Goal: Find specific page/section: Find specific page/section

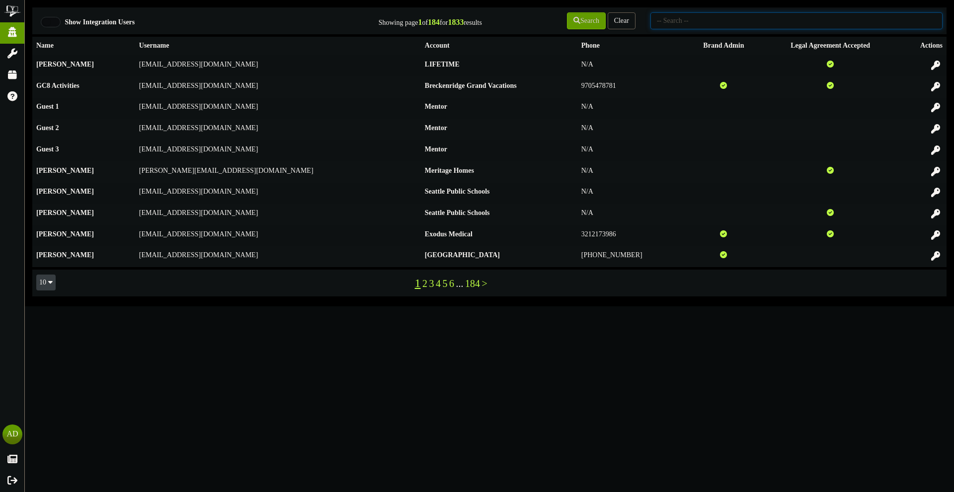
click at [696, 28] on input "text" at bounding box center [796, 20] width 292 height 17
type input "picklr"
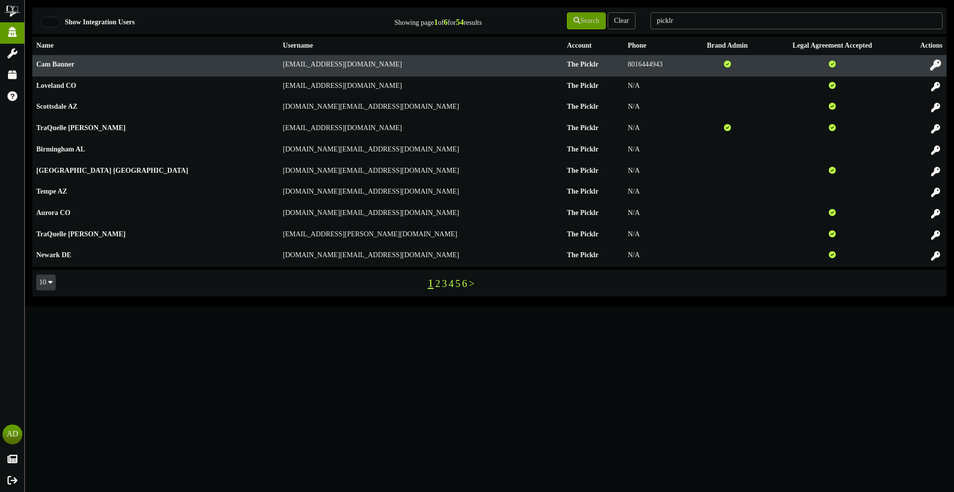
click at [932, 64] on icon at bounding box center [935, 65] width 11 height 11
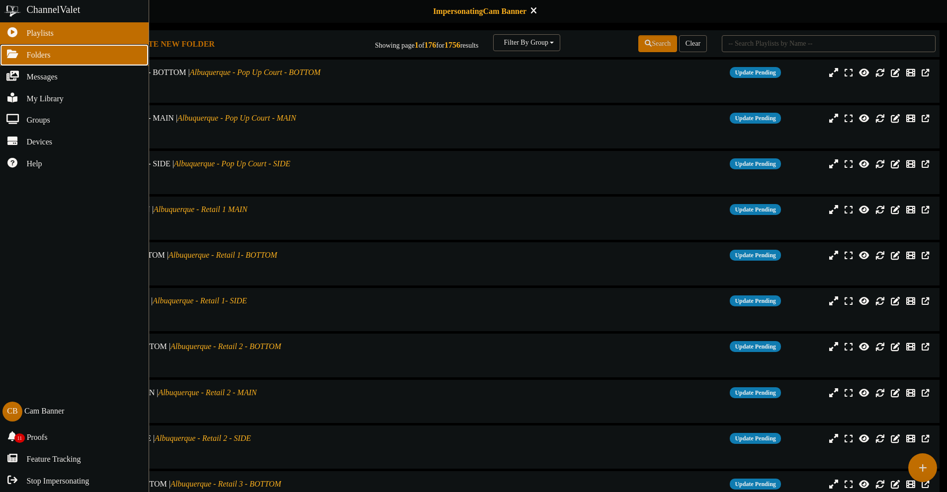
click at [18, 60] on link "Folders" at bounding box center [74, 55] width 149 height 22
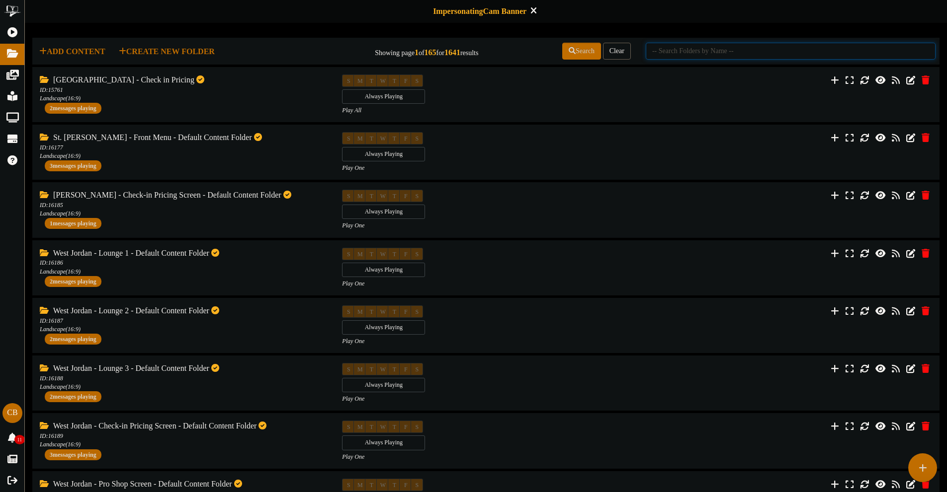
click at [737, 52] on input "text" at bounding box center [790, 51] width 290 height 17
type input "main folder"
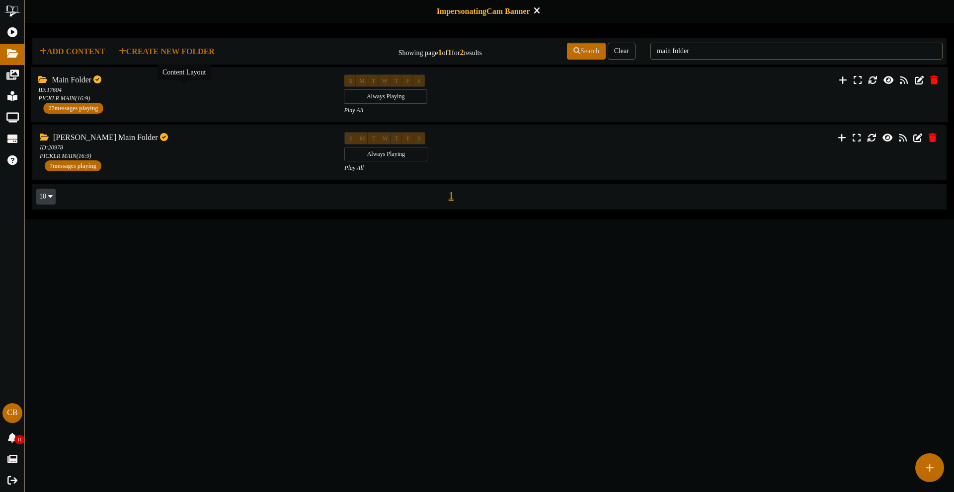
click at [205, 100] on div "ID: 17604 PICKLR MAIN ( 16:9 )" at bounding box center [183, 93] width 291 height 17
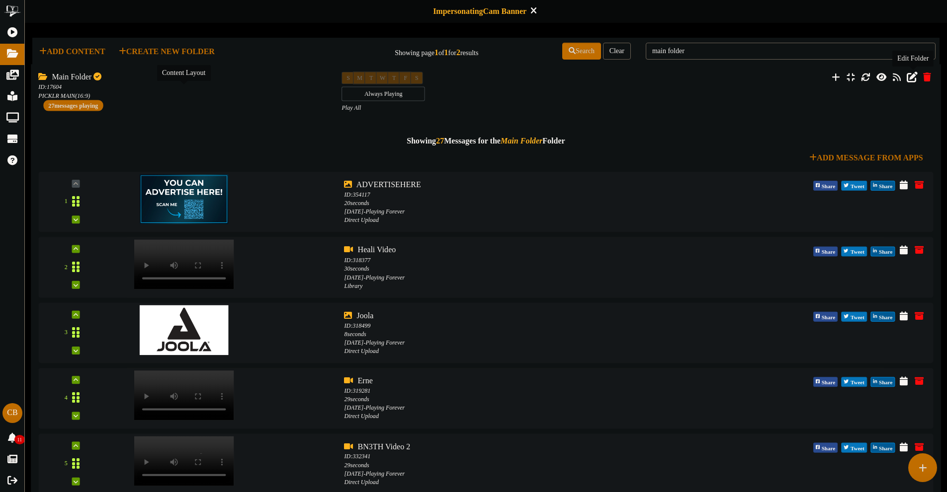
click at [908, 82] on button at bounding box center [911, 78] width 17 height 15
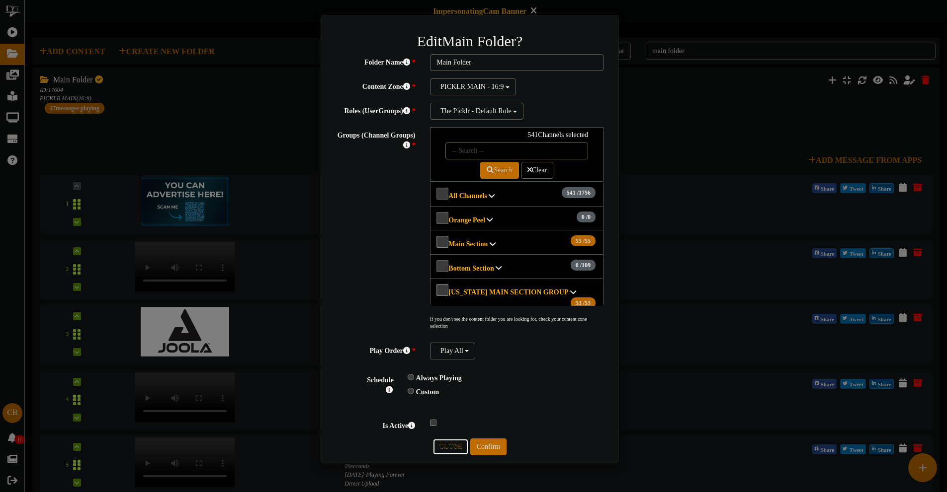
click at [456, 448] on button "Close" at bounding box center [450, 447] width 35 height 16
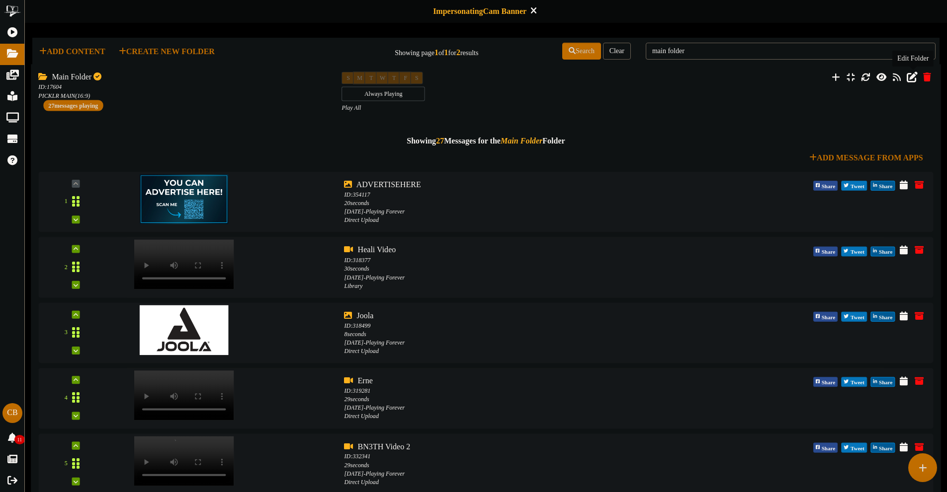
click at [914, 83] on button at bounding box center [911, 78] width 17 height 15
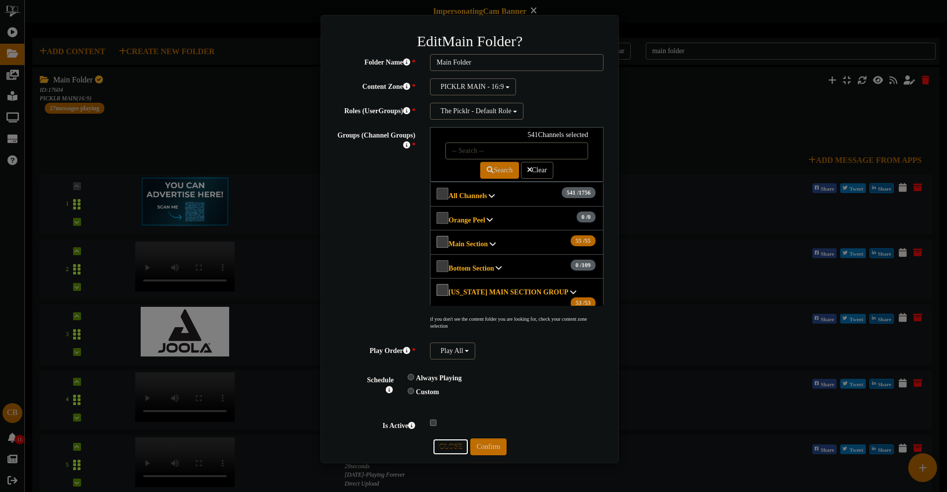
click at [461, 450] on button "Close" at bounding box center [450, 447] width 35 height 16
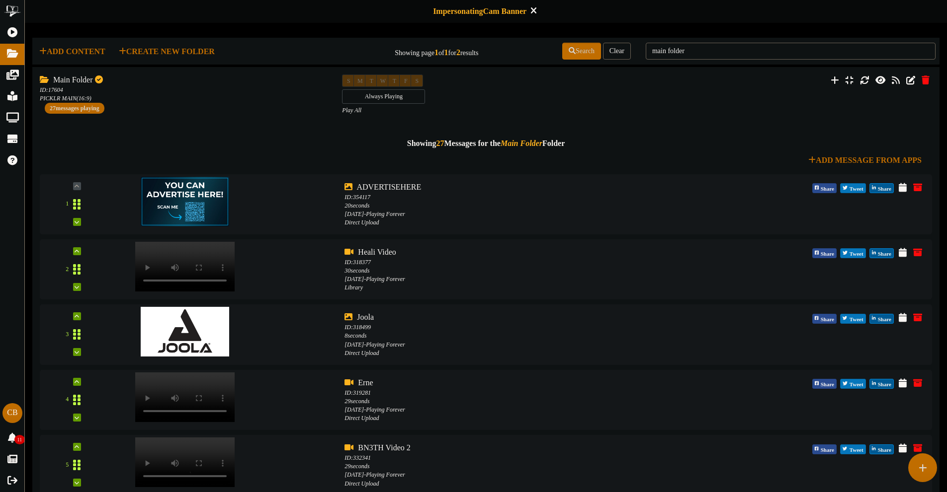
drag, startPoint x: 880, startPoint y: 13, endPoint x: 864, endPoint y: 19, distance: 17.8
click at [880, 13] on div "Impersonating Cam Banner" at bounding box center [486, 11] width 922 height 23
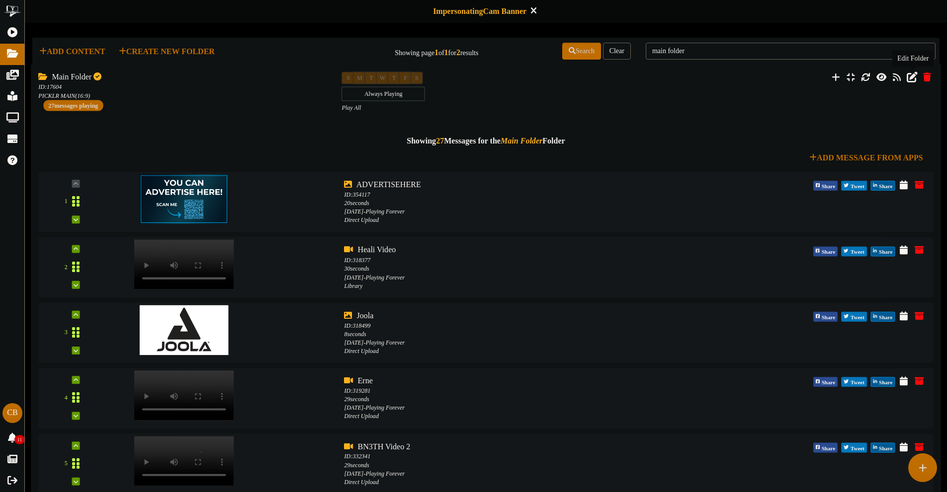
click at [910, 82] on button at bounding box center [911, 78] width 17 height 15
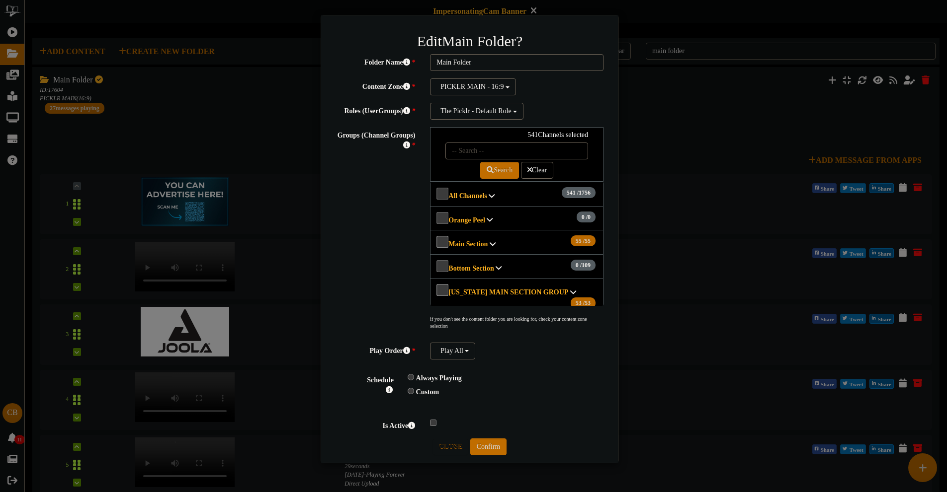
click at [480, 192] on b "All Channels" at bounding box center [467, 195] width 38 height 7
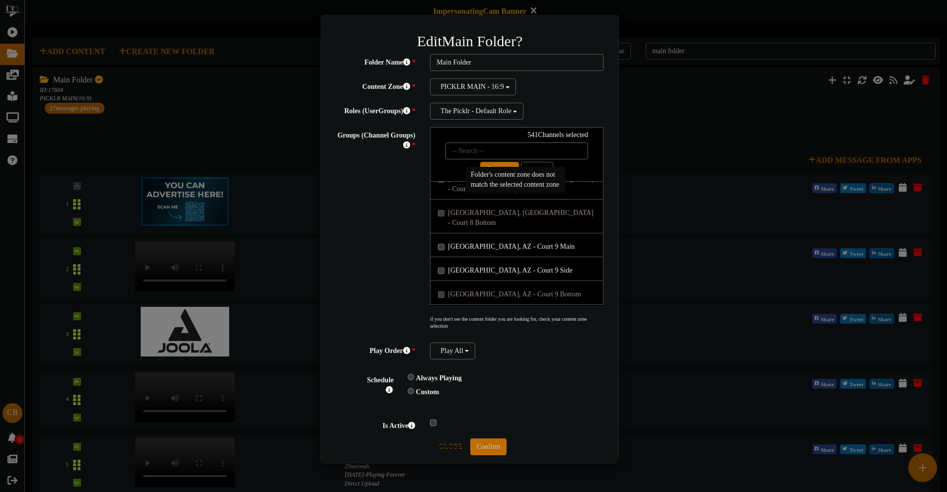
scroll to position [39604, 0]
click at [449, 453] on button "Close" at bounding box center [450, 447] width 35 height 16
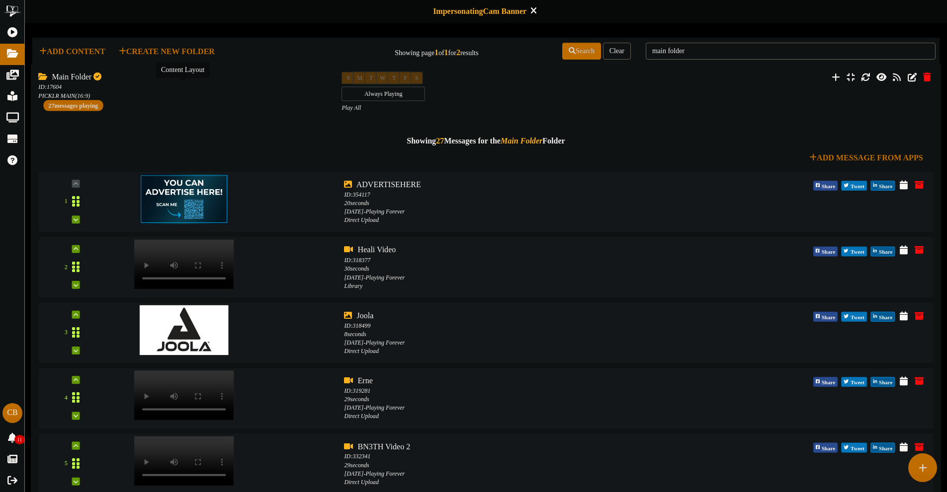
click at [170, 97] on div "ID: 17604 PICKLR MAIN ( 16:9 )" at bounding box center [182, 91] width 288 height 17
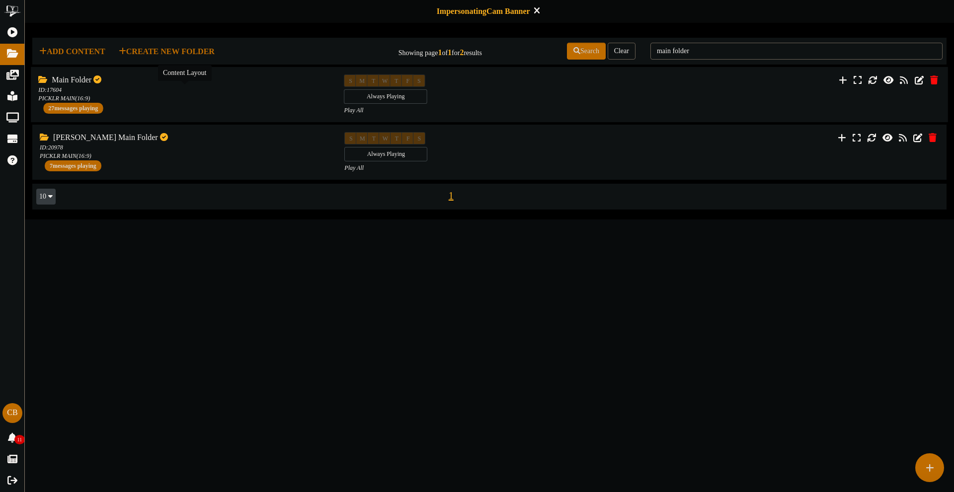
click at [462, 90] on div "S M T W T F S Always Playing Play All" at bounding box center [489, 95] width 306 height 41
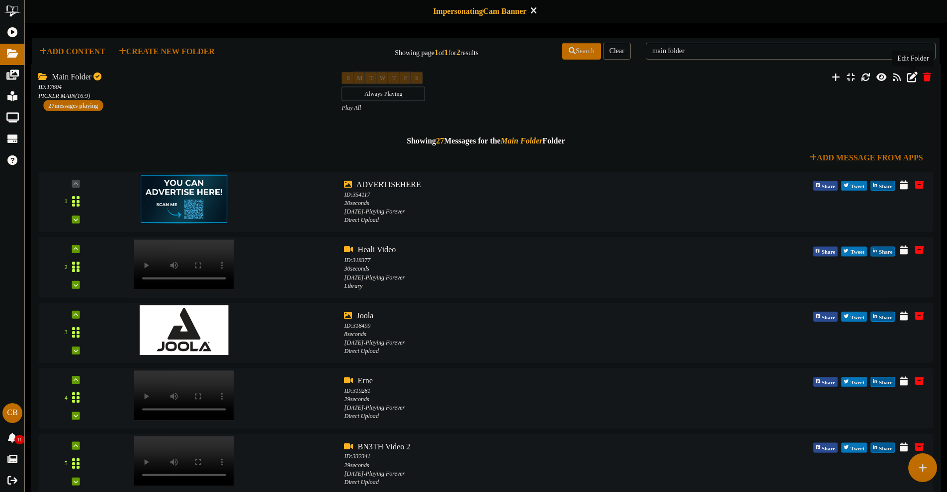
click at [906, 78] on button at bounding box center [911, 78] width 17 height 15
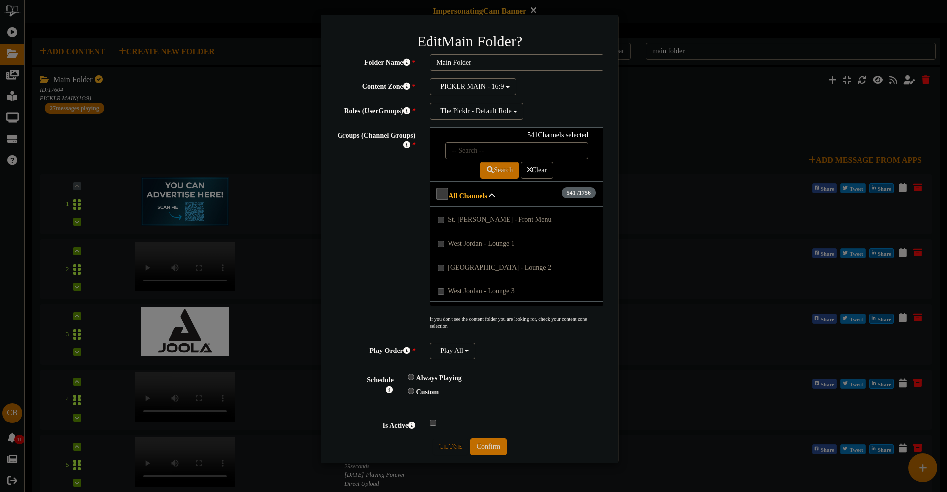
click at [656, 186] on div "Edit Main Folder ? Folder Name * Main Folder Content Zone * PICKLR MAIN - 16:9 *" at bounding box center [473, 246] width 947 height 492
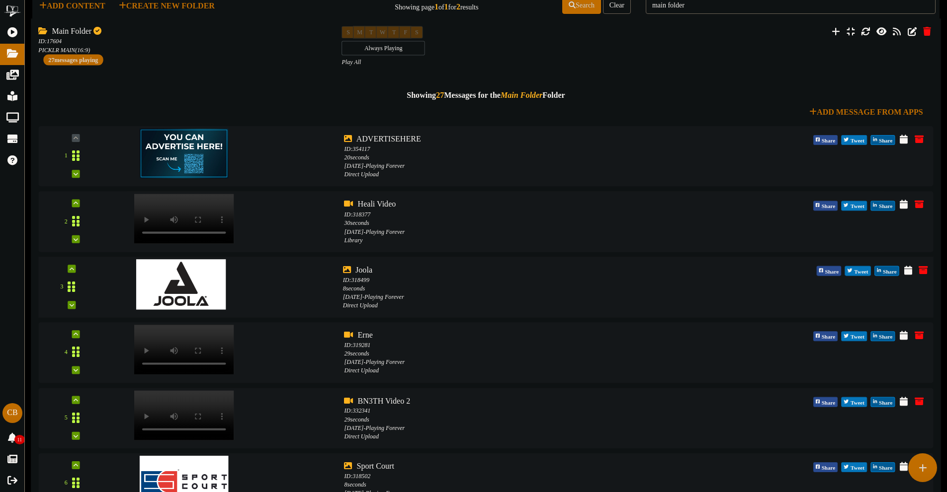
scroll to position [0, 0]
